Goal: Transaction & Acquisition: Subscribe to service/newsletter

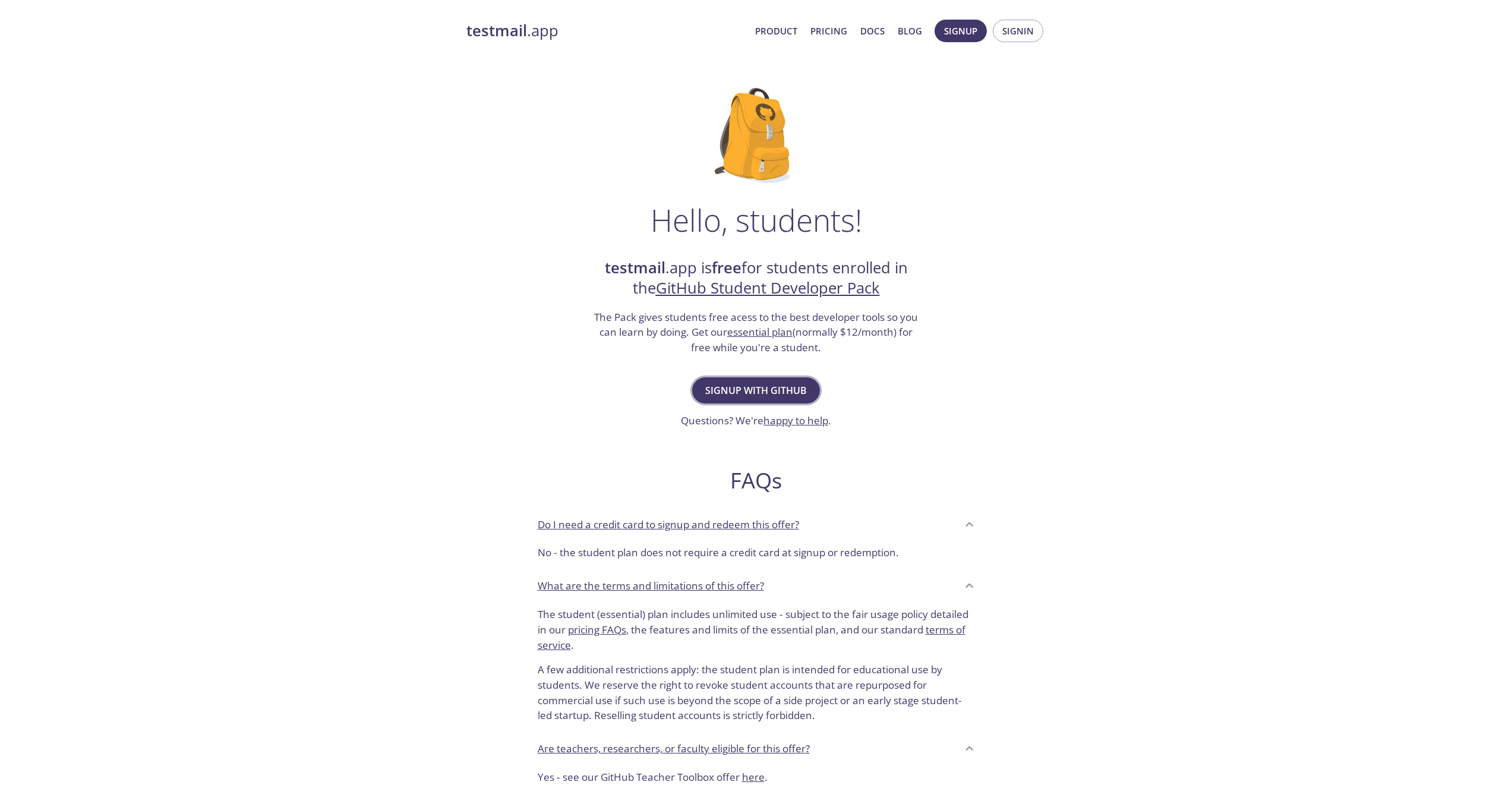
click at [741, 389] on span "Signup with GitHub" at bounding box center [756, 391] width 101 height 17
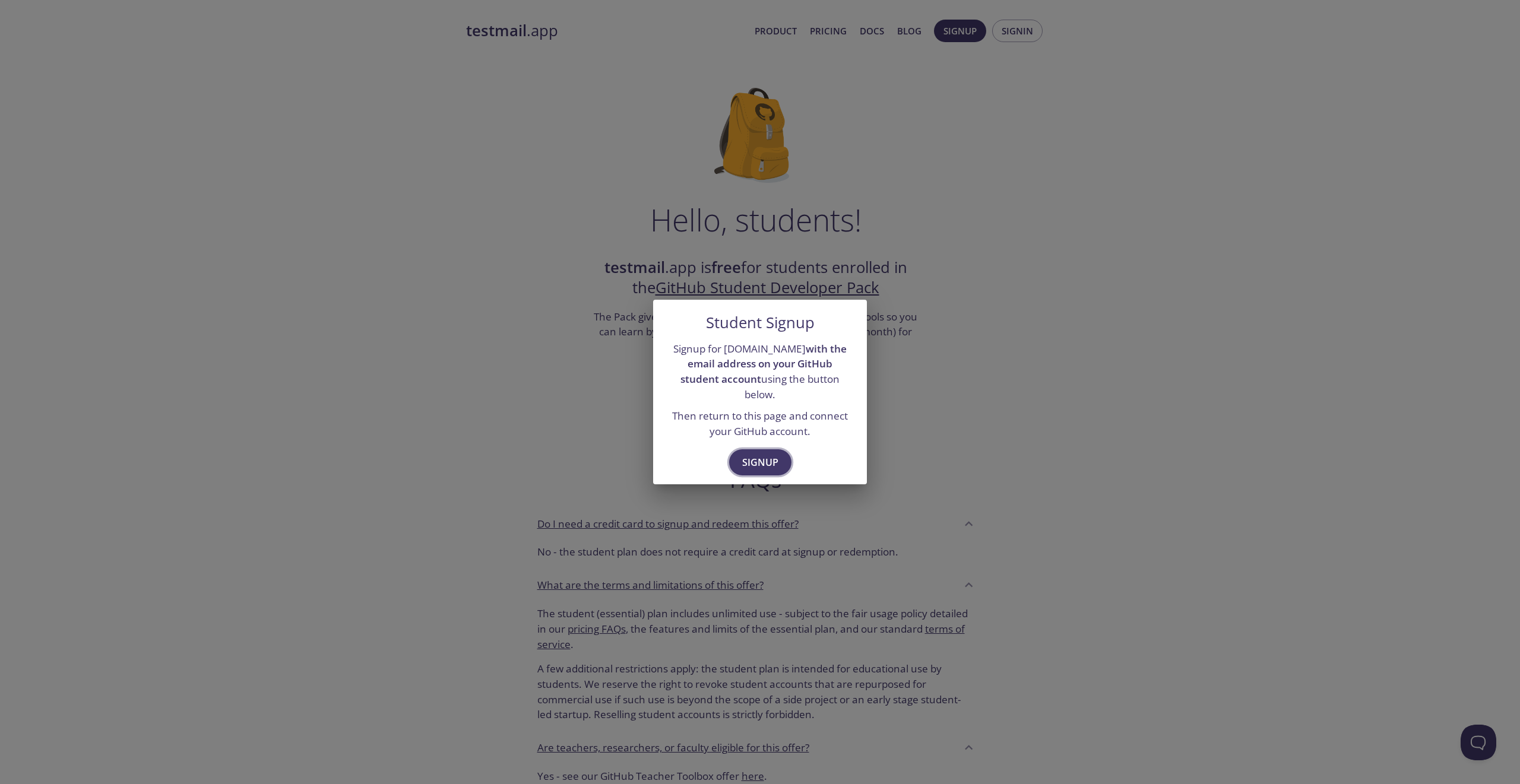
click at [740, 455] on button "Signup" at bounding box center [760, 462] width 62 height 26
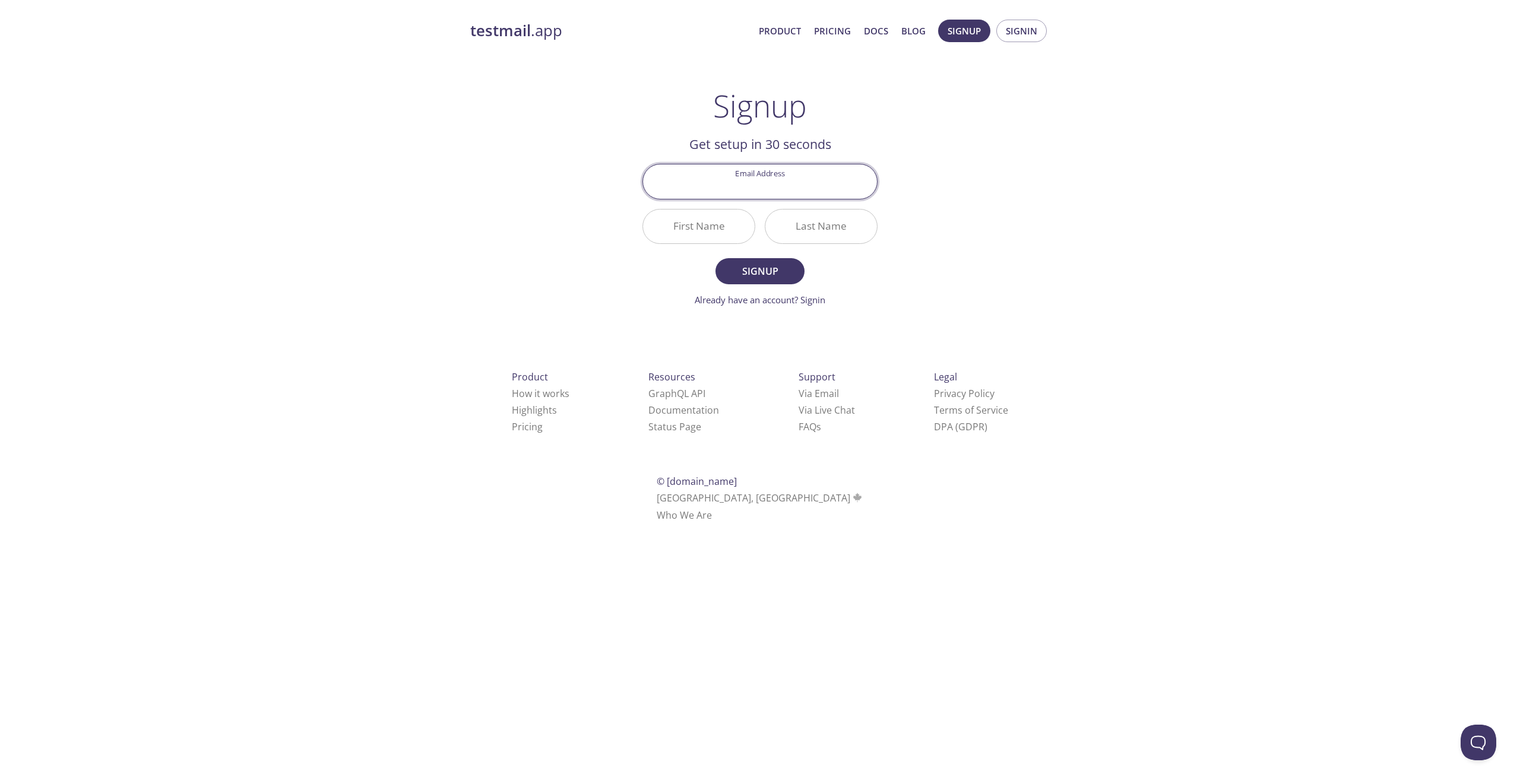
click at [740, 187] on input "Email Address" at bounding box center [760, 181] width 234 height 34
click at [517, 243] on div "testmail .app Product Pricing Docs Blog Signup Signin Signup Get setup in 30 se…" at bounding box center [760, 284] width 608 height 545
click at [714, 184] on input "Email Address" at bounding box center [760, 181] width 234 height 34
click at [515, 190] on div "testmail .app Product Pricing Docs Blog Signup Signin Signup Get setup in 30 se…" at bounding box center [760, 284] width 608 height 545
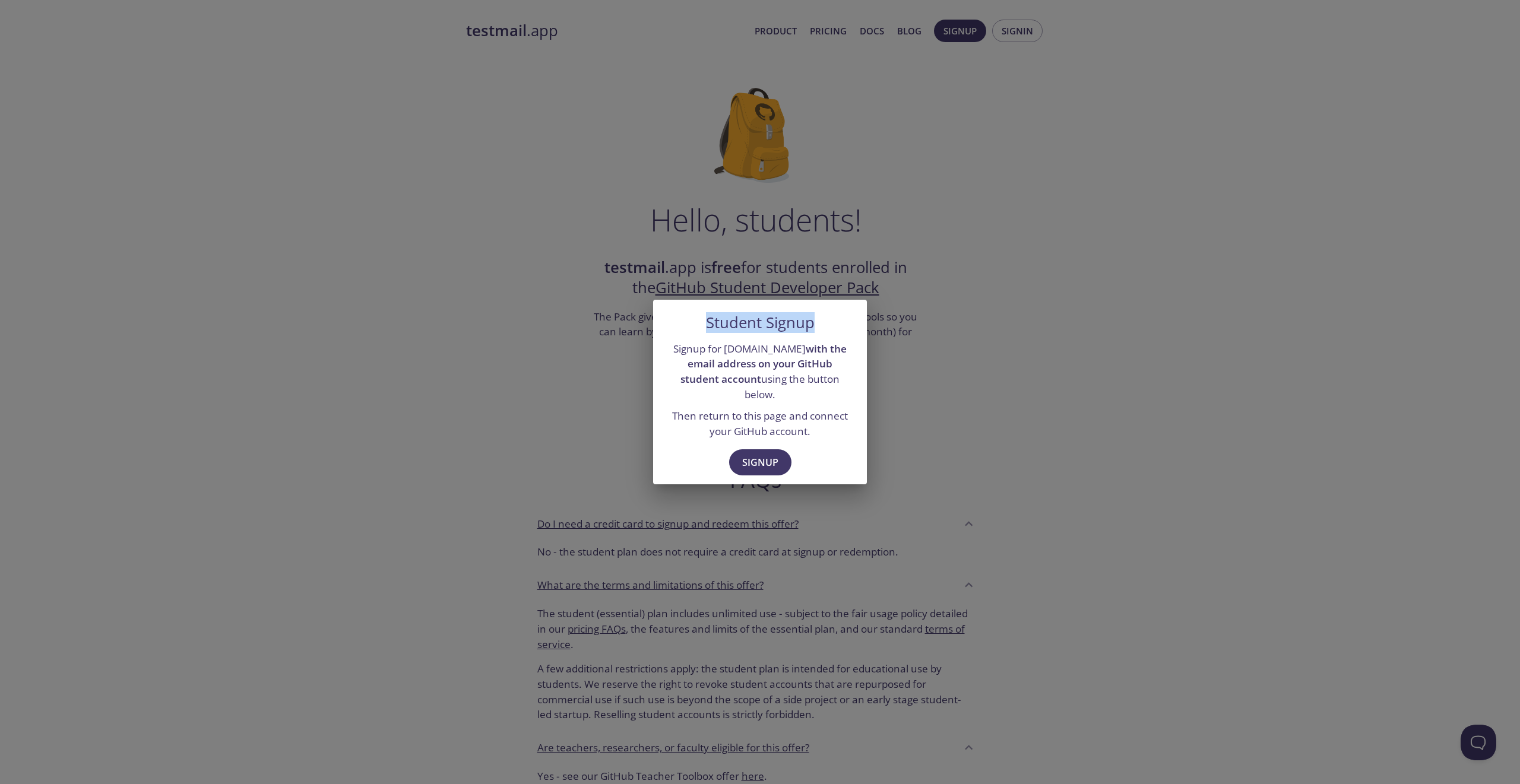
drag, startPoint x: 706, startPoint y: 332, endPoint x: 816, endPoint y: 337, distance: 110.1
click at [816, 336] on div "Student Signup" at bounding box center [760, 318] width 214 height 37
click at [780, 358] on strong "with the email address on your GitHub student account" at bounding box center [764, 364] width 166 height 44
drag, startPoint x: 671, startPoint y: 356, endPoint x: 797, endPoint y: 397, distance: 132.5
click at [797, 397] on div "Signup for [DOMAIN_NAME] with the email address on your GitHub student account …" at bounding box center [760, 389] width 214 height 107
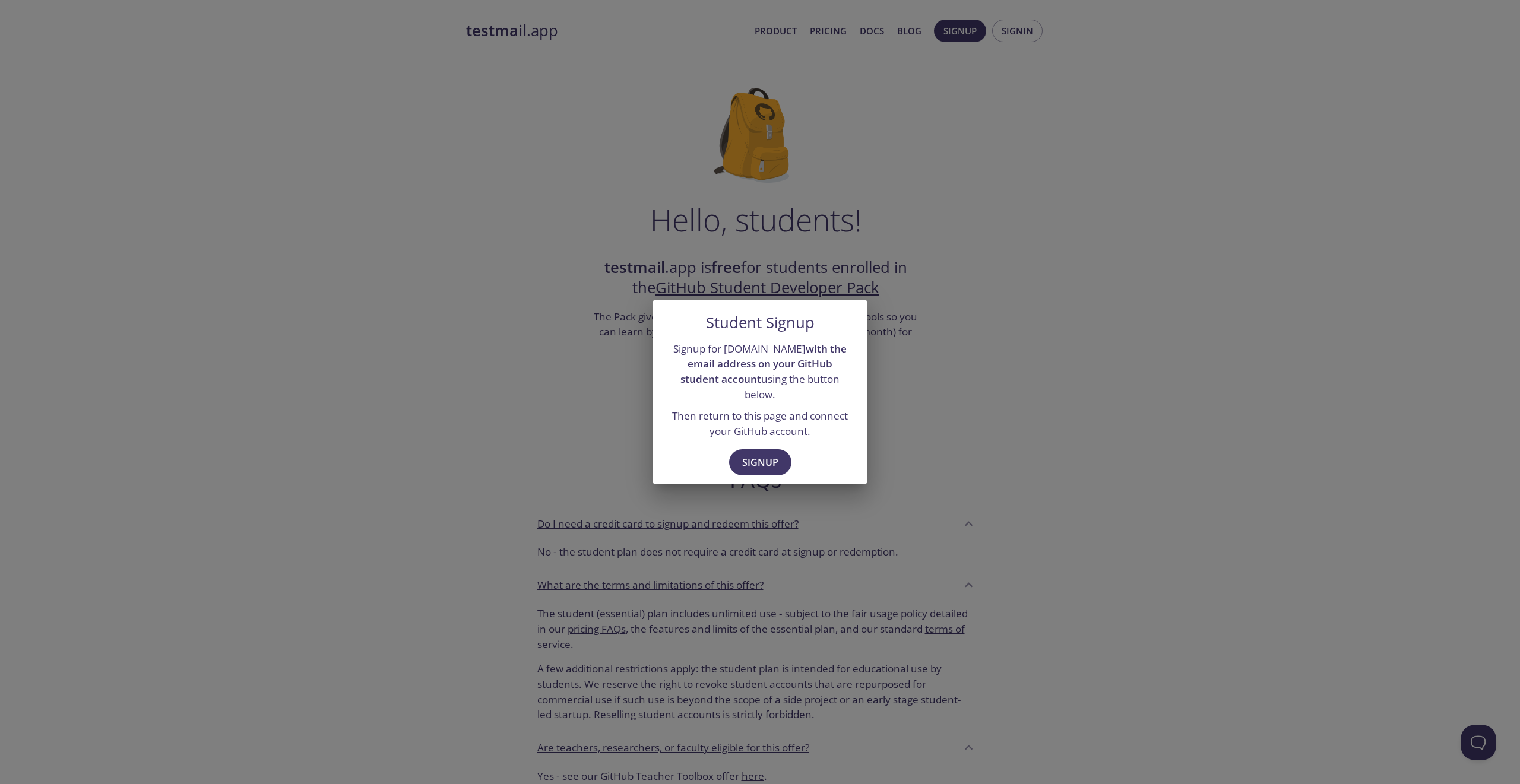
click at [717, 421] on p "Then return to this page and connect your GitHub account." at bounding box center [760, 423] width 185 height 31
click at [968, 454] on div "Student Signup Signup for [DOMAIN_NAME] with the email address on your GitHub s…" at bounding box center [760, 392] width 1520 height 784
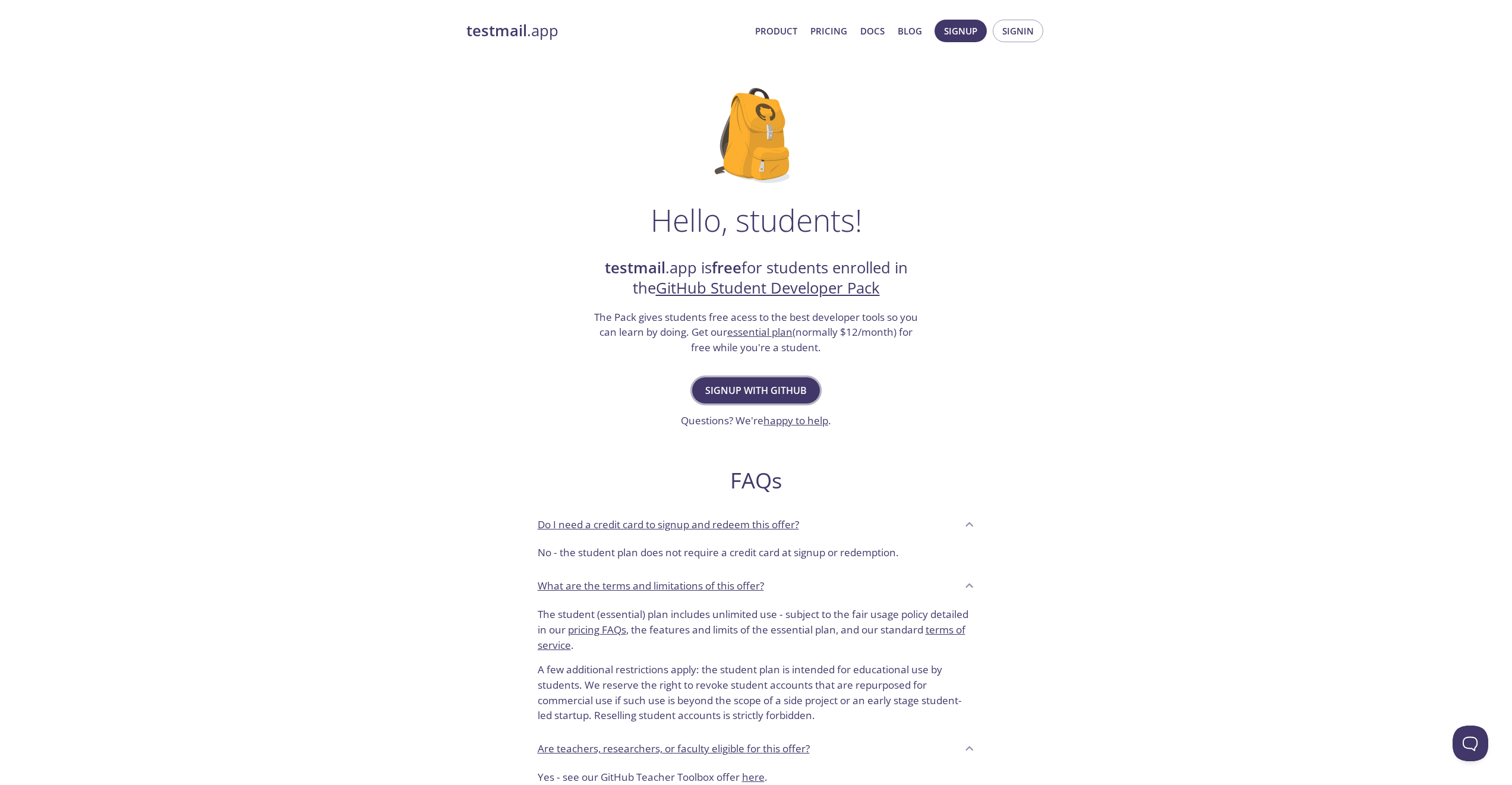
click at [749, 391] on span "Signup with GitHub" at bounding box center [756, 391] width 101 height 17
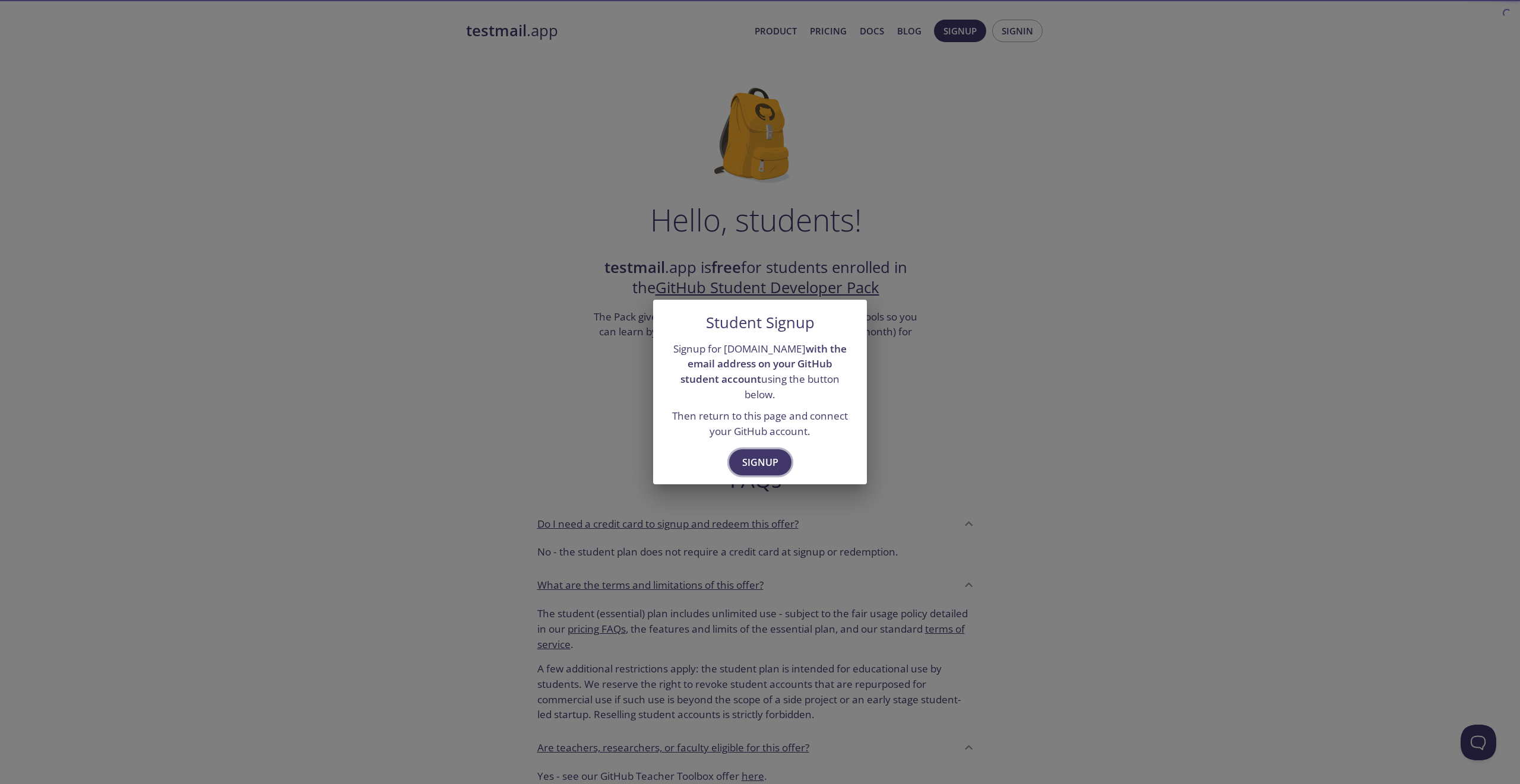
click at [766, 458] on span "Signup" at bounding box center [760, 462] width 36 height 17
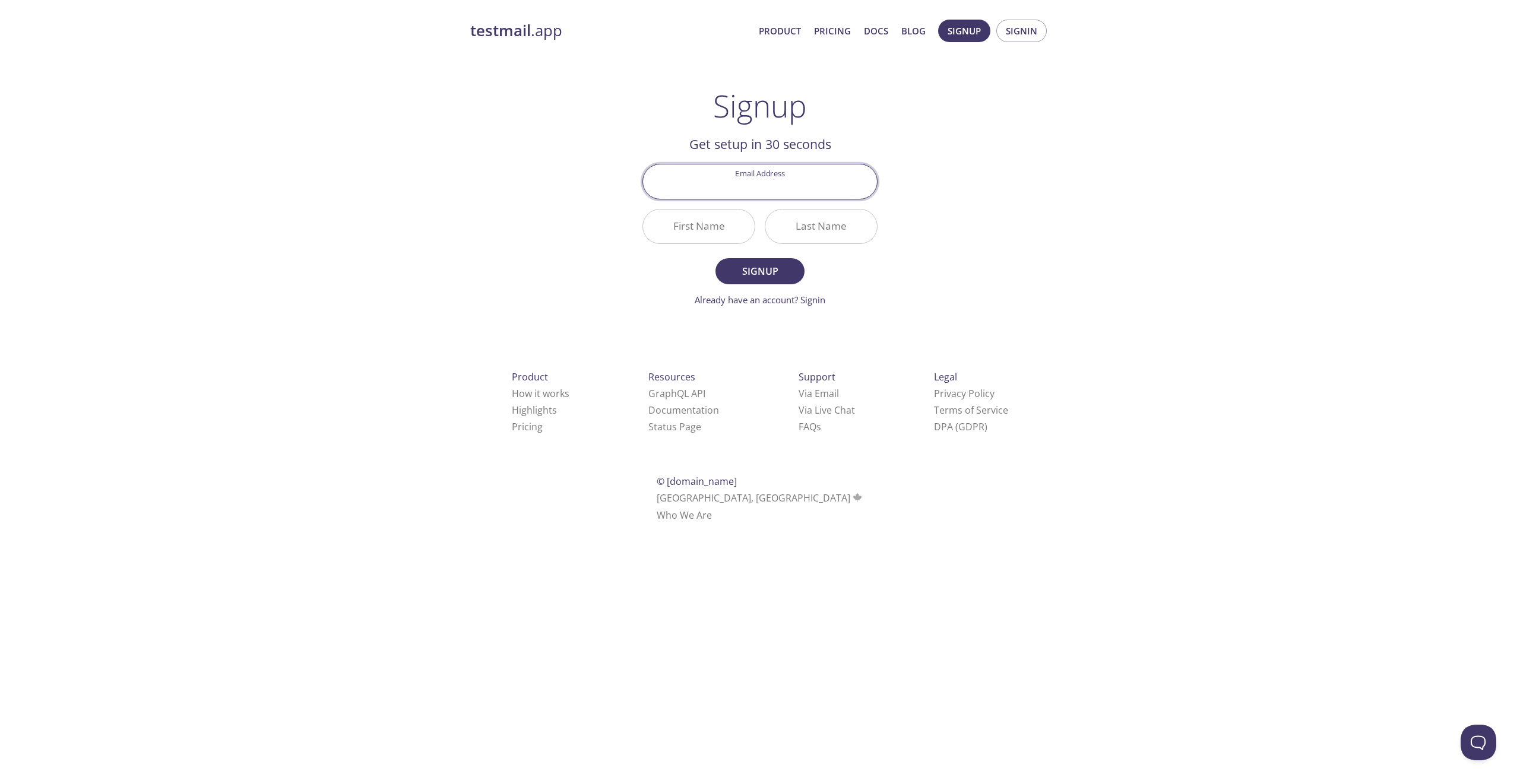
click at [744, 191] on input "Email Address" at bounding box center [760, 181] width 234 height 34
type input "[EMAIL_ADDRESS][DOMAIN_NAME]"
click at [716, 225] on input "First Name" at bounding box center [699, 227] width 112 height 34
type input "Raid"
click at [811, 227] on input "Last Name" at bounding box center [821, 227] width 112 height 34
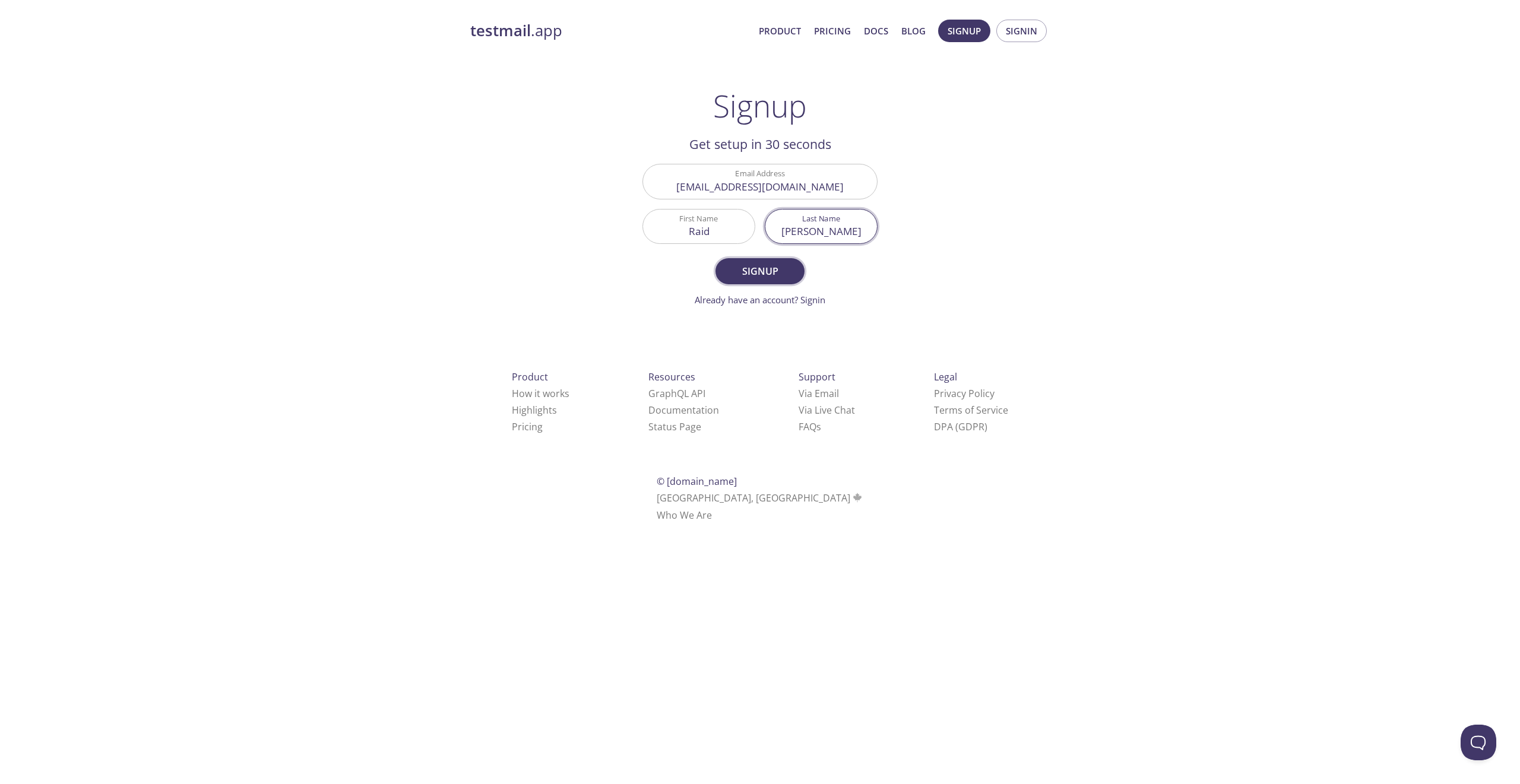
type input "[PERSON_NAME]"
click at [781, 277] on span "Signup" at bounding box center [760, 271] width 63 height 17
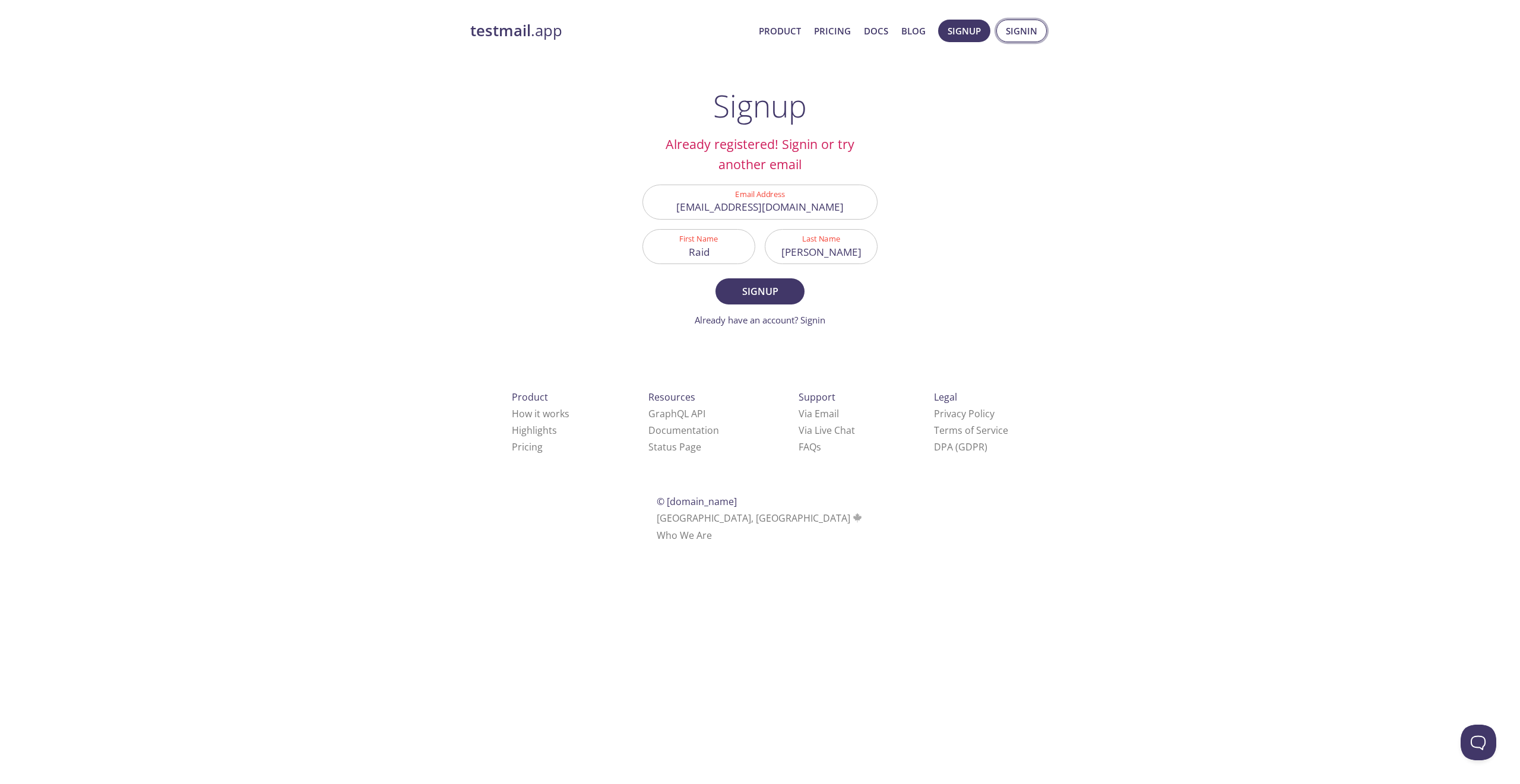
click at [1017, 36] on span "Signin" at bounding box center [1021, 31] width 31 height 16
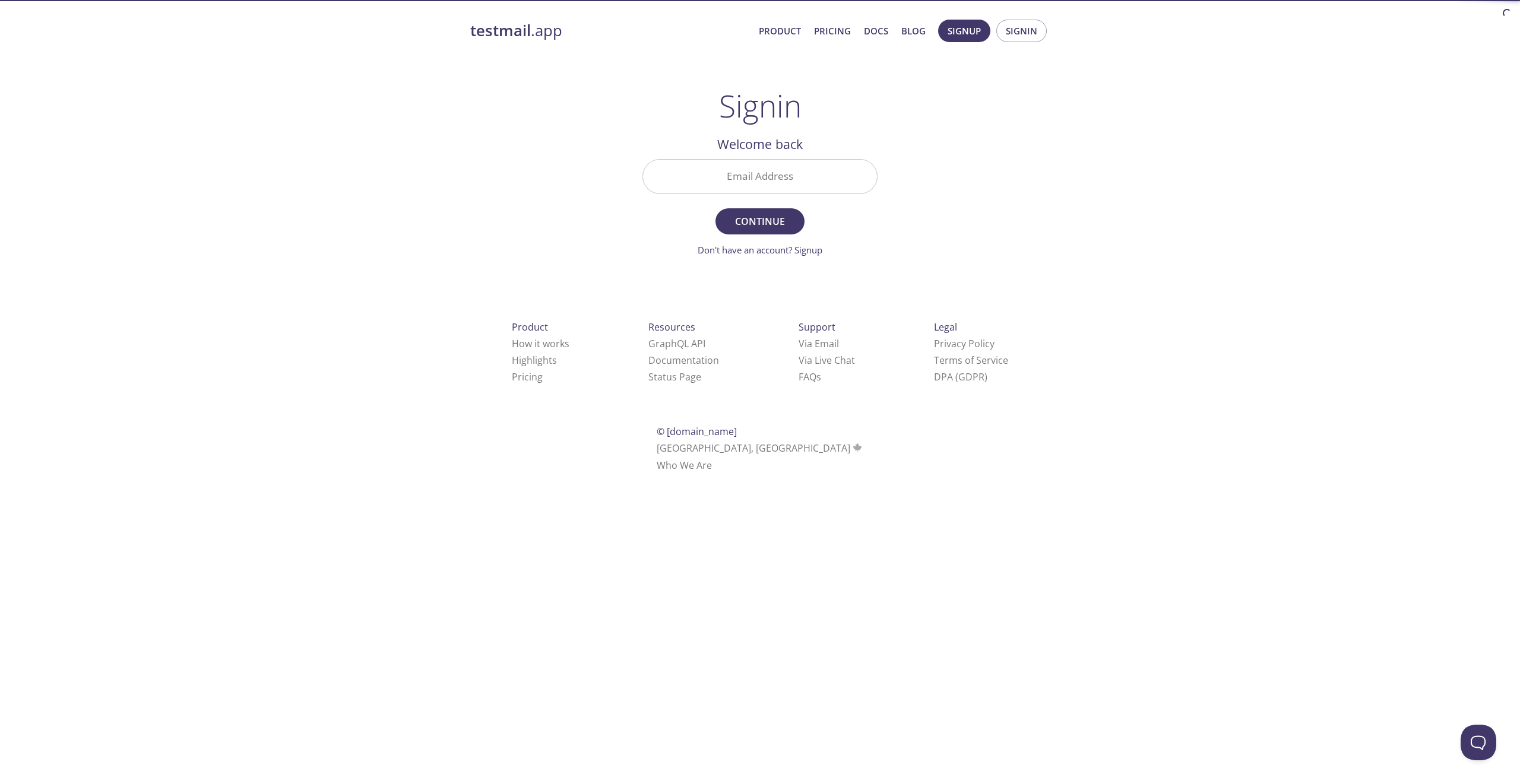
click at [794, 176] on input "Email Address" at bounding box center [760, 177] width 234 height 34
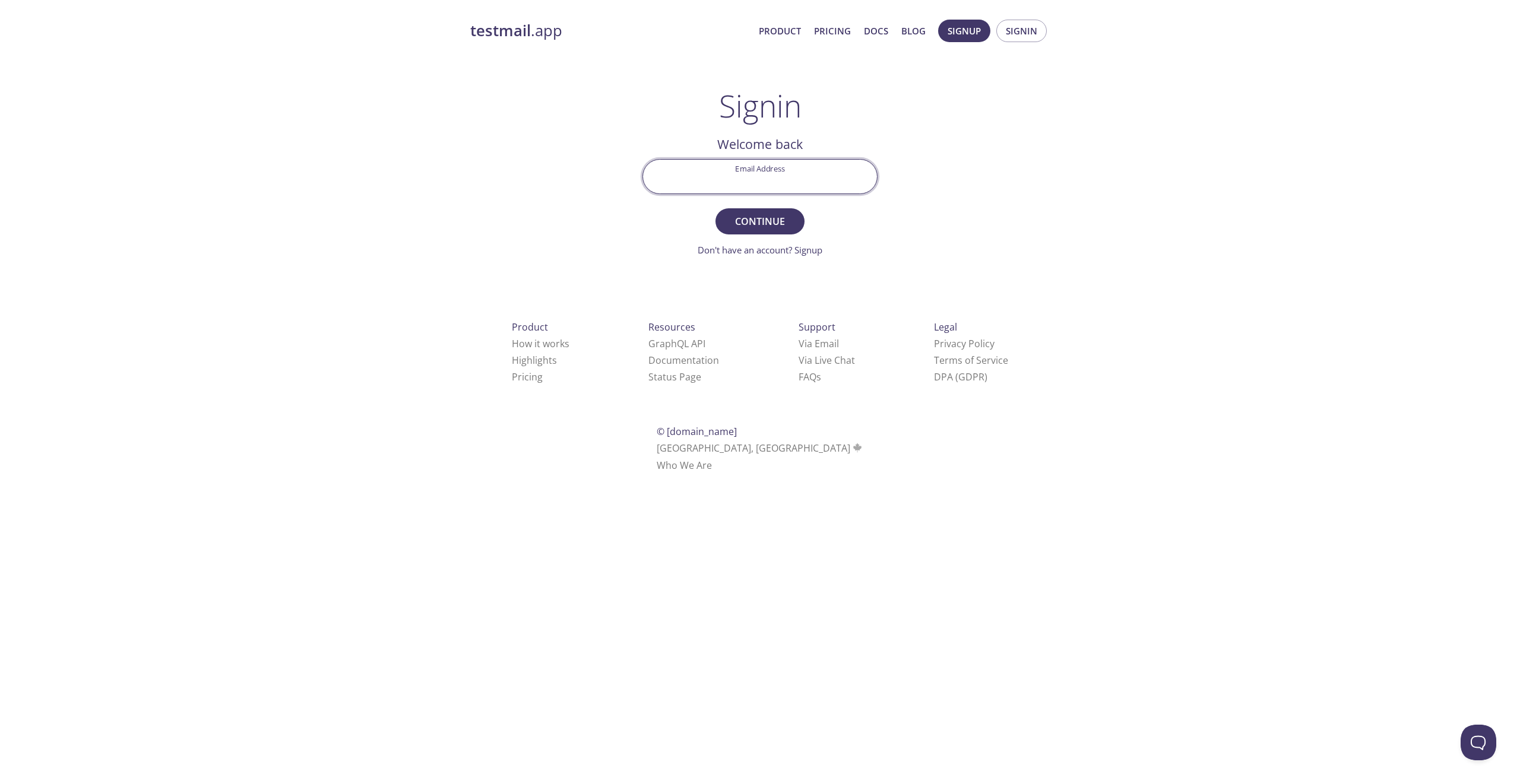
type input "[EMAIL_ADDRESS][DOMAIN_NAME]"
click at [772, 228] on span "Continue" at bounding box center [760, 221] width 63 height 17
click at [742, 180] on input "Signin Security Code" at bounding box center [760, 177] width 234 height 34
paste input "HBH6EUY"
type input "HBH6EUY"
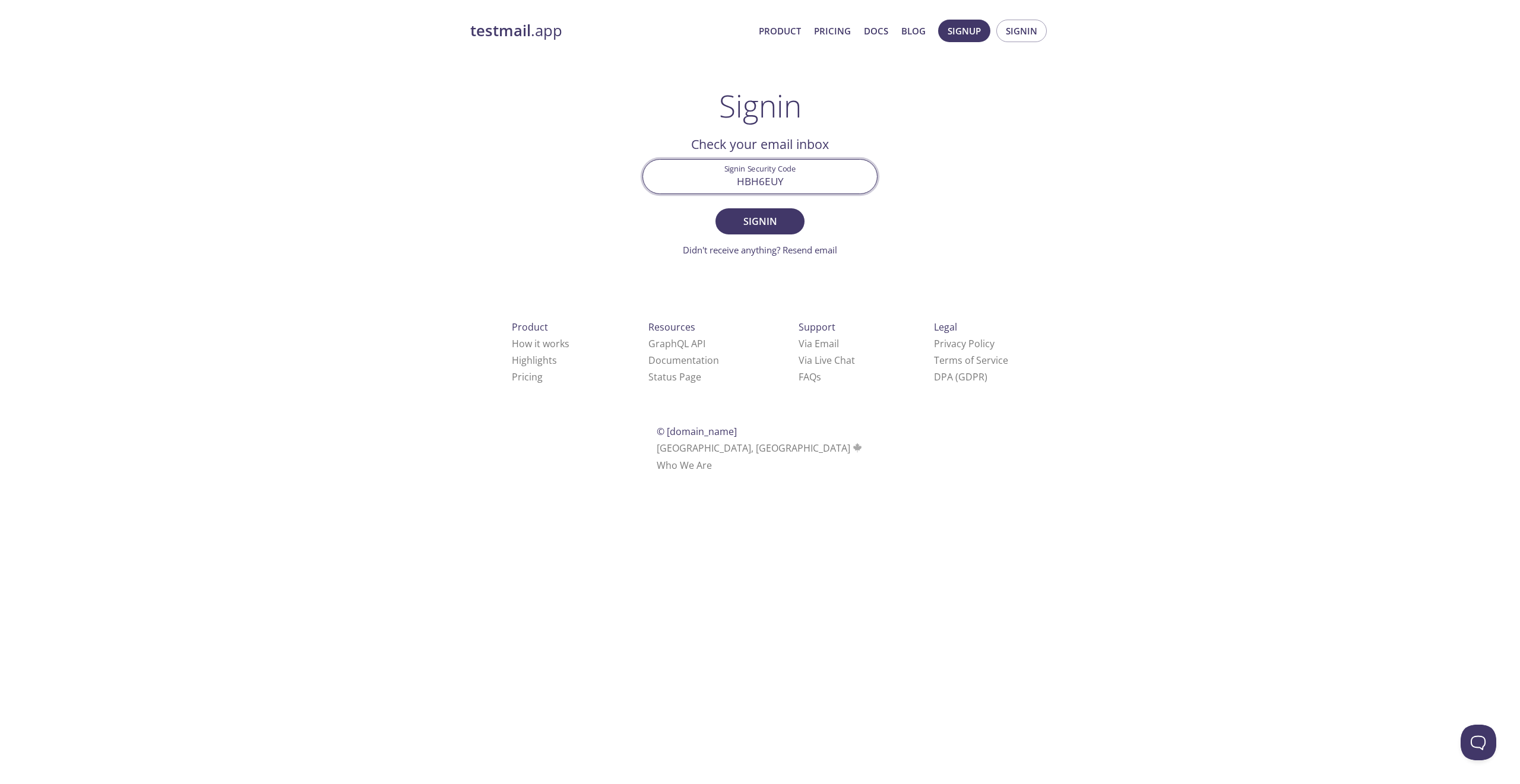
click at [716, 208] on button "Signin" at bounding box center [760, 221] width 89 height 26
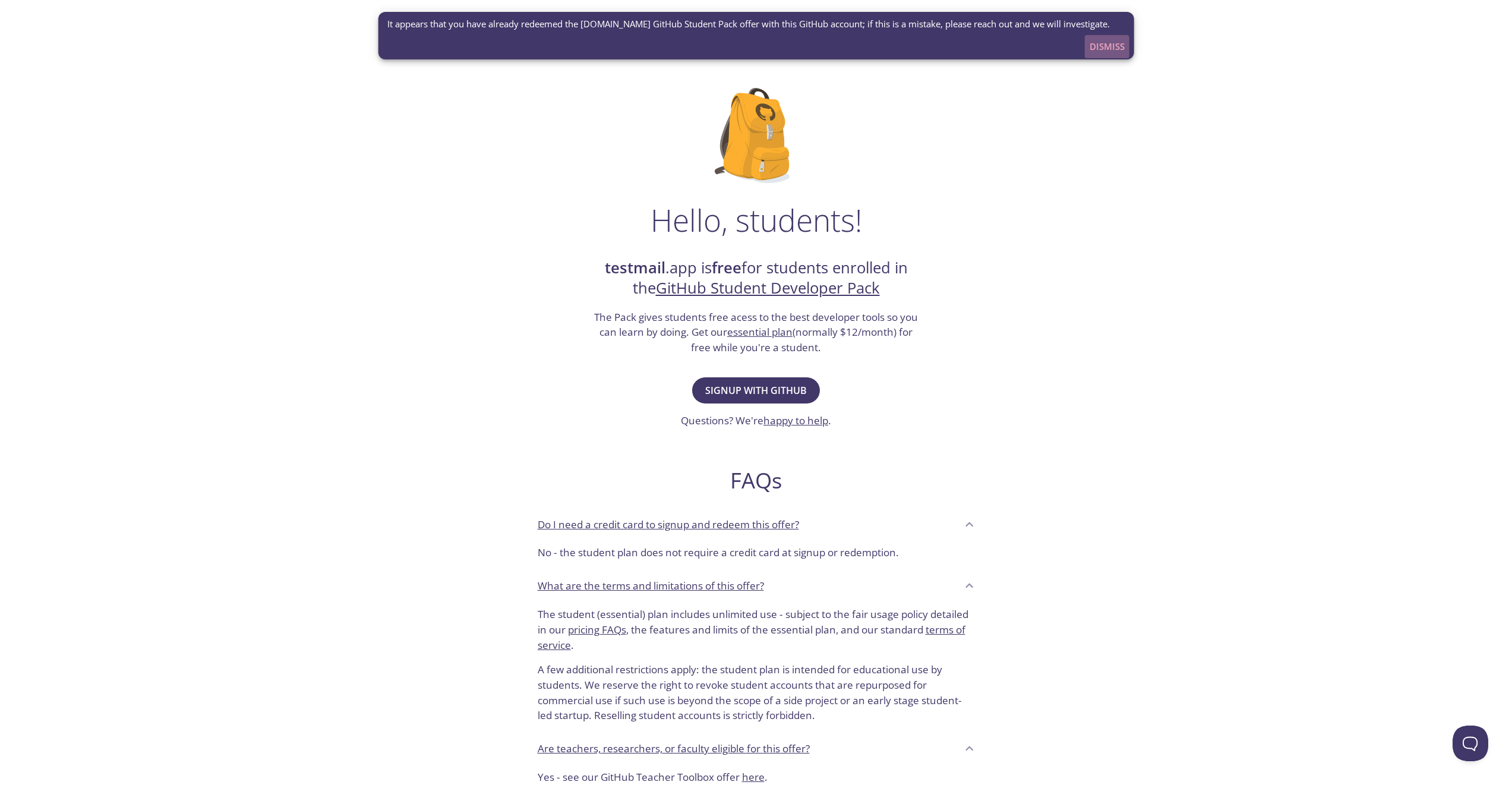
click at [1105, 45] on span "Dismiss" at bounding box center [1107, 46] width 35 height 16
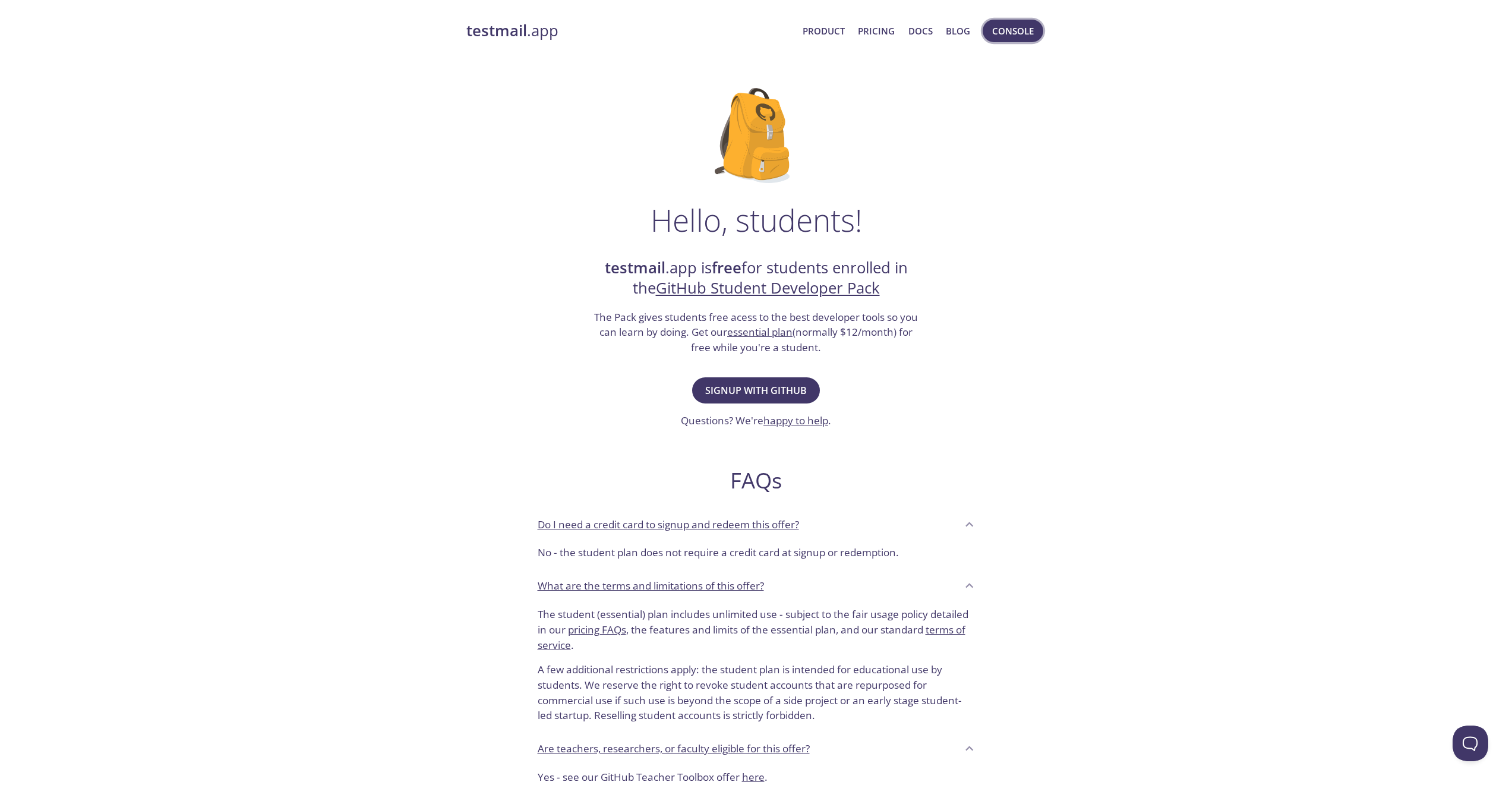
click at [1003, 38] on span "Console" at bounding box center [1013, 31] width 42 height 16
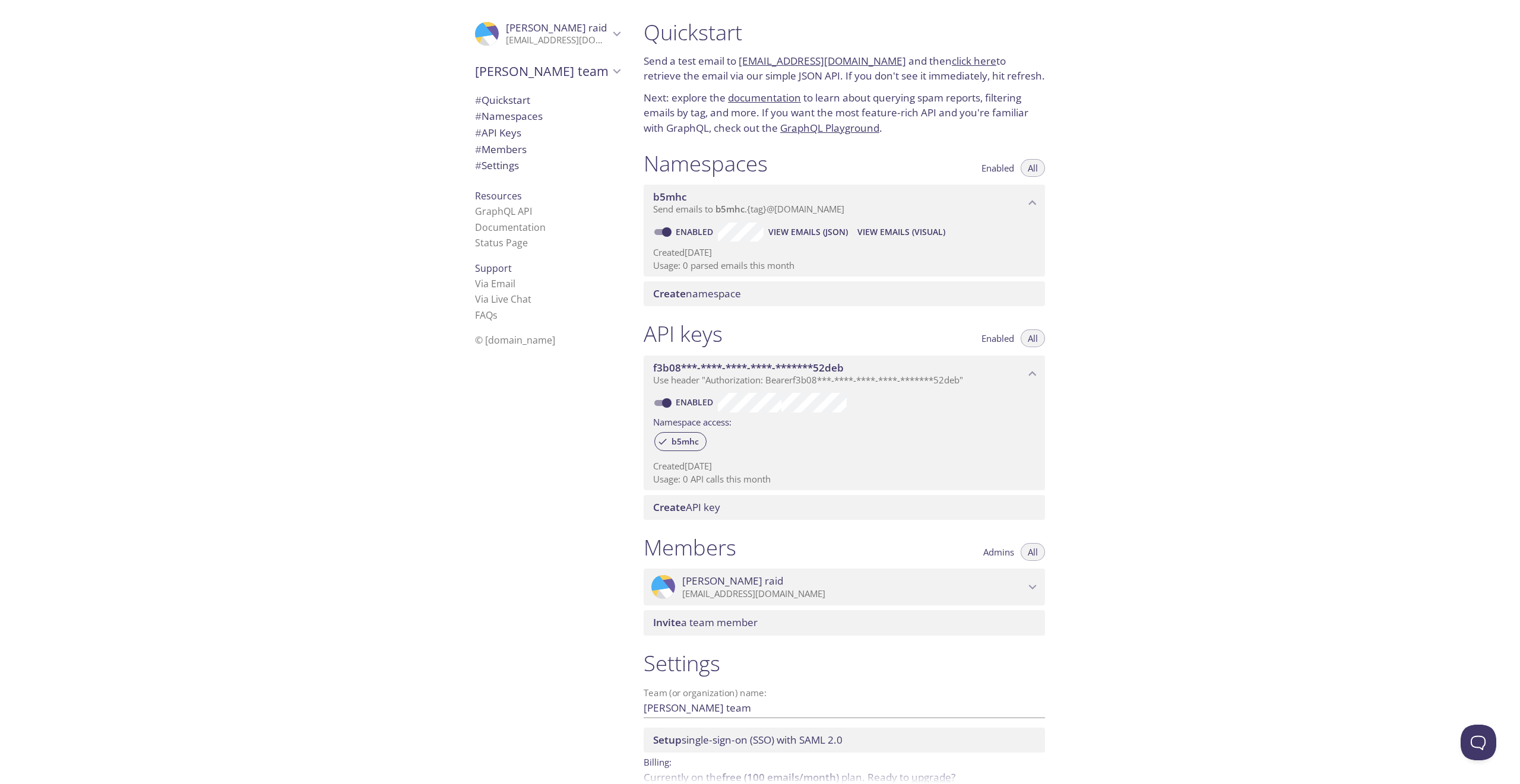
drag, startPoint x: 650, startPoint y: 36, endPoint x: 772, endPoint y: 32, distance: 122.1
click at [766, 31] on h1 "Quickstart" at bounding box center [844, 32] width 401 height 27
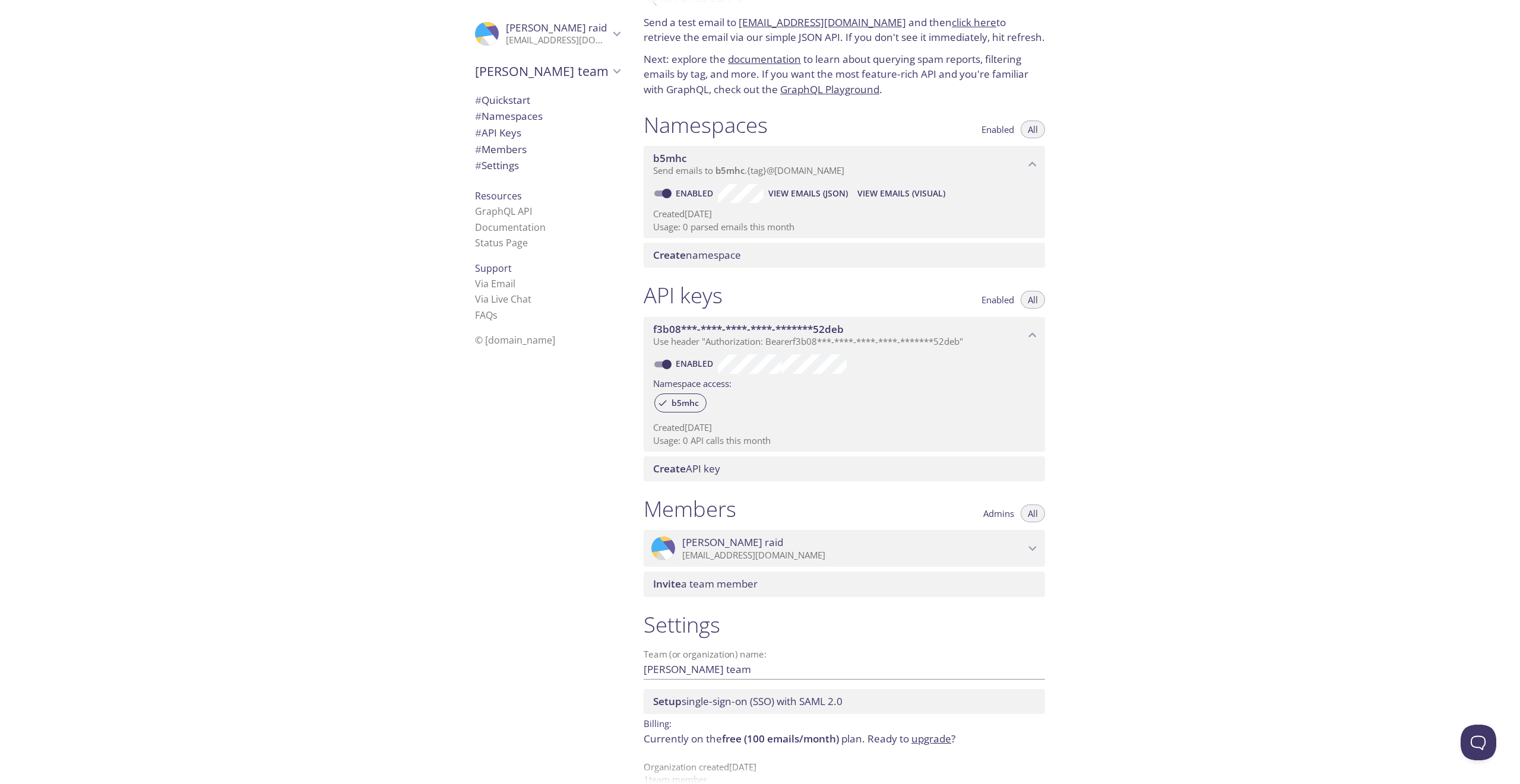
scroll to position [60, 0]
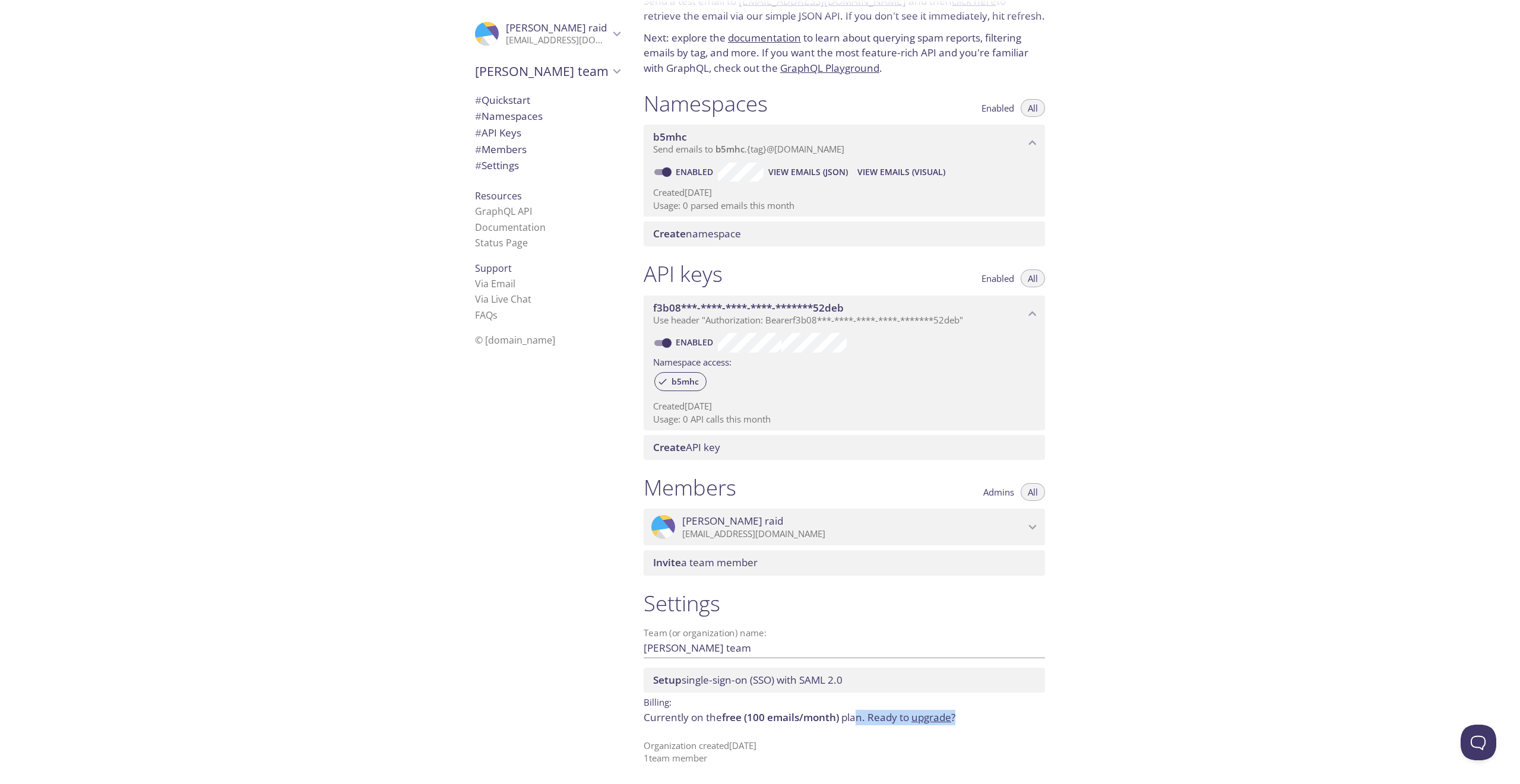
drag, startPoint x: 856, startPoint y: 718, endPoint x: 967, endPoint y: 713, distance: 111.1
click at [967, 713] on p "Currently on the free (100 emails/month) plan. Ready to upgrade ?" at bounding box center [844, 717] width 401 height 16
click at [1038, 730] on div "Settings Team (or organization) name: Karki's team Save Setup single-sign-on (S…" at bounding box center [843, 678] width 420 height 190
